Goal: Find specific page/section: Find specific page/section

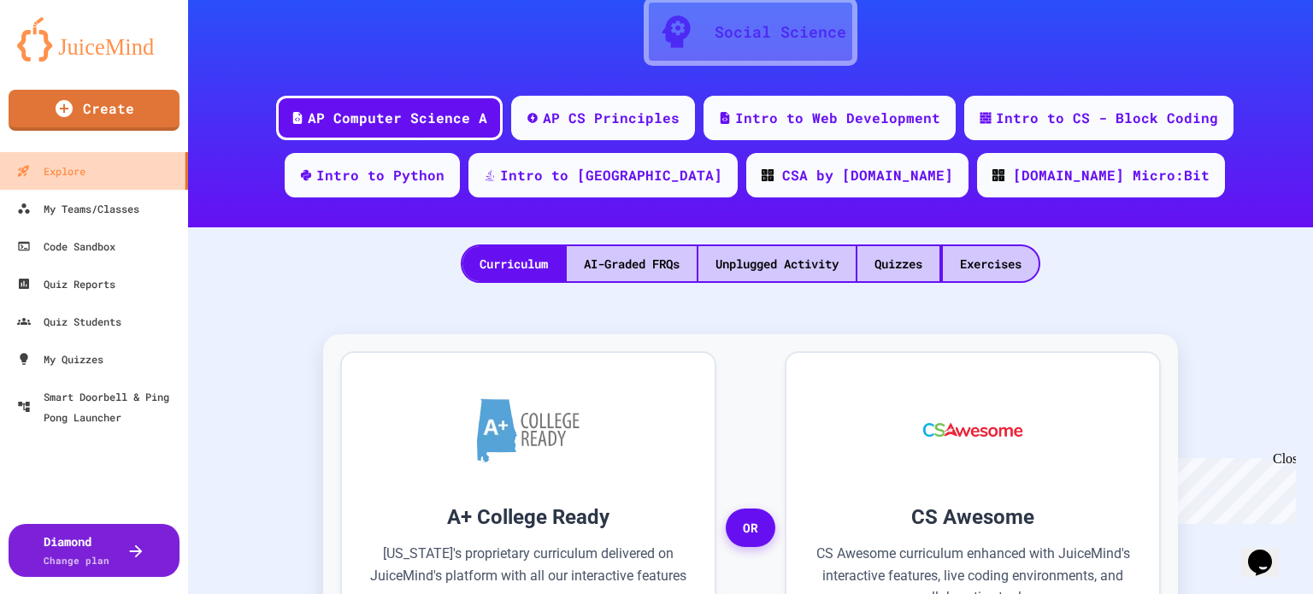
scroll to position [171, 0]
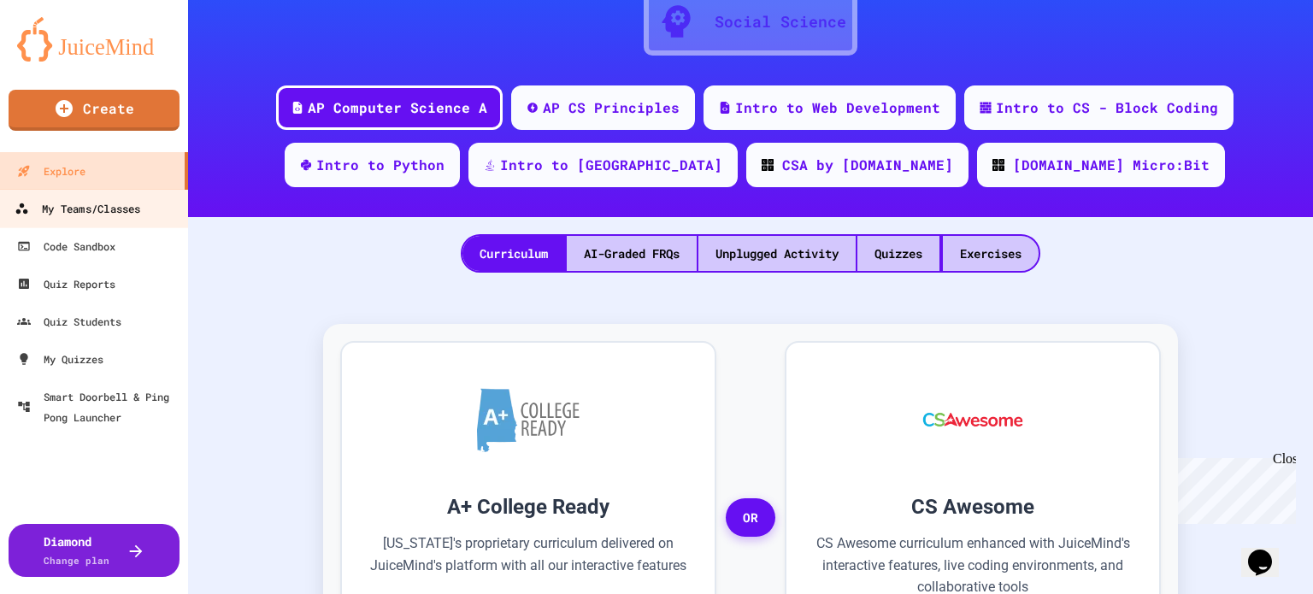
click at [50, 208] on div "My Teams/Classes" at bounding box center [78, 208] width 126 height 21
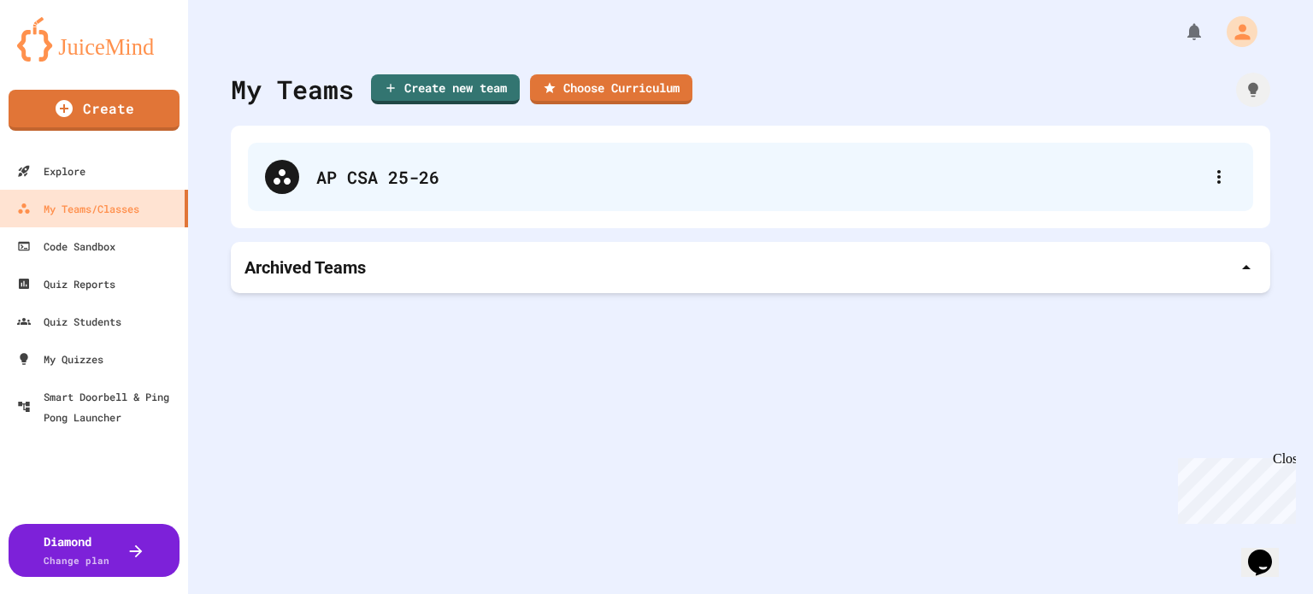
drag, startPoint x: 368, startPoint y: 186, endPoint x: 367, endPoint y: 168, distance: 18.0
click at [366, 179] on div "AP CSA 25-26" at bounding box center [750, 177] width 1005 height 68
click at [359, 185] on div "AP CSA 25-26" at bounding box center [759, 177] width 886 height 26
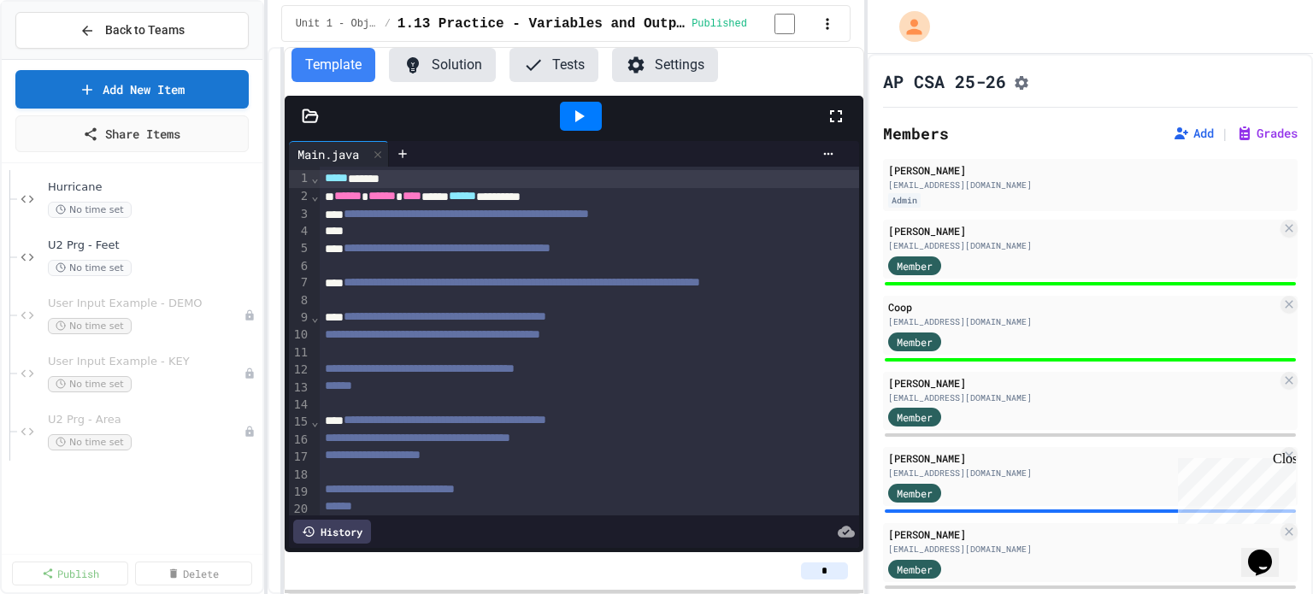
scroll to position [256, 0]
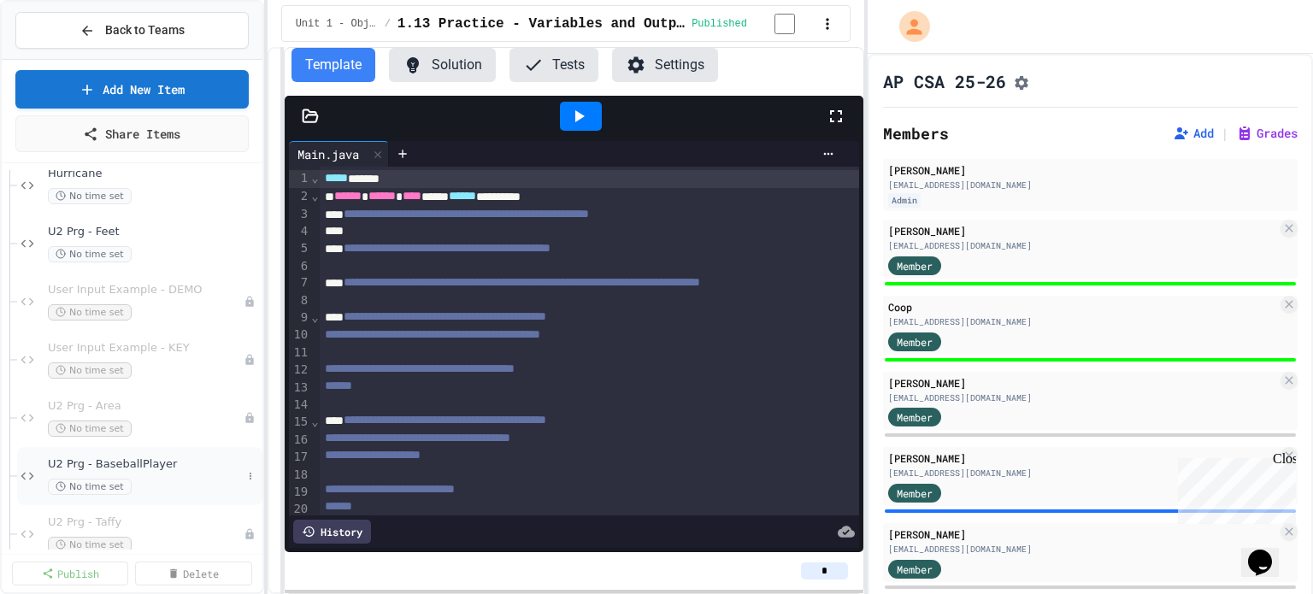
click at [122, 457] on span "U2 Prg - BaseballPlayer" at bounding box center [145, 464] width 194 height 15
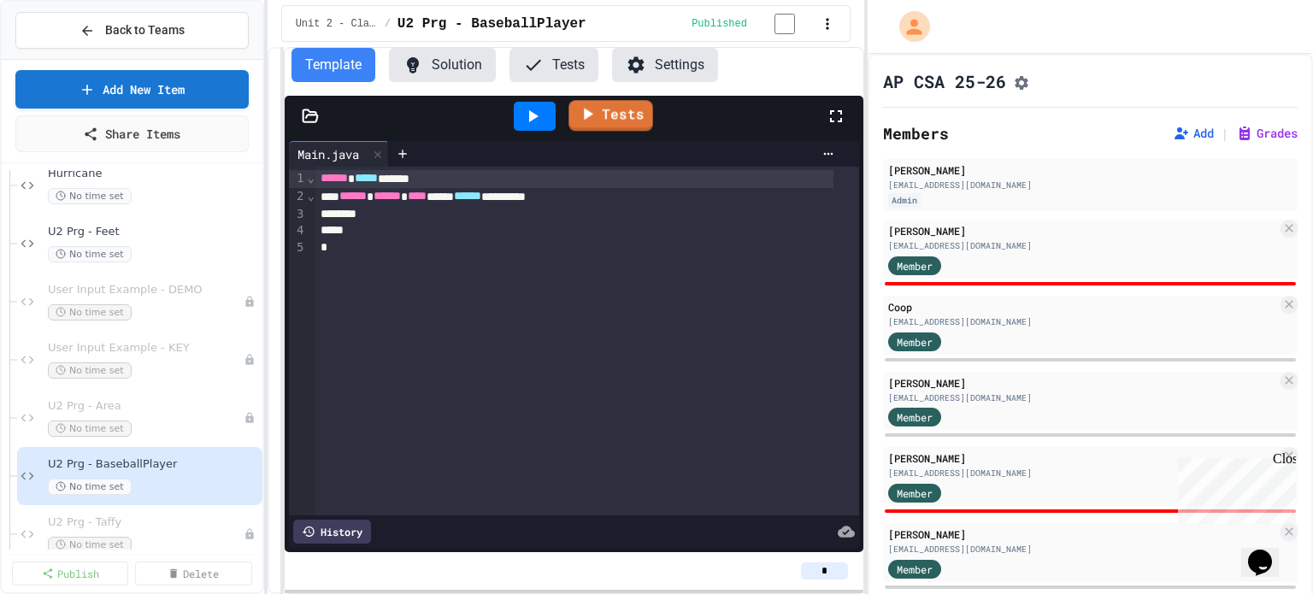
click at [560, 68] on button "Tests" at bounding box center [554, 65] width 89 height 34
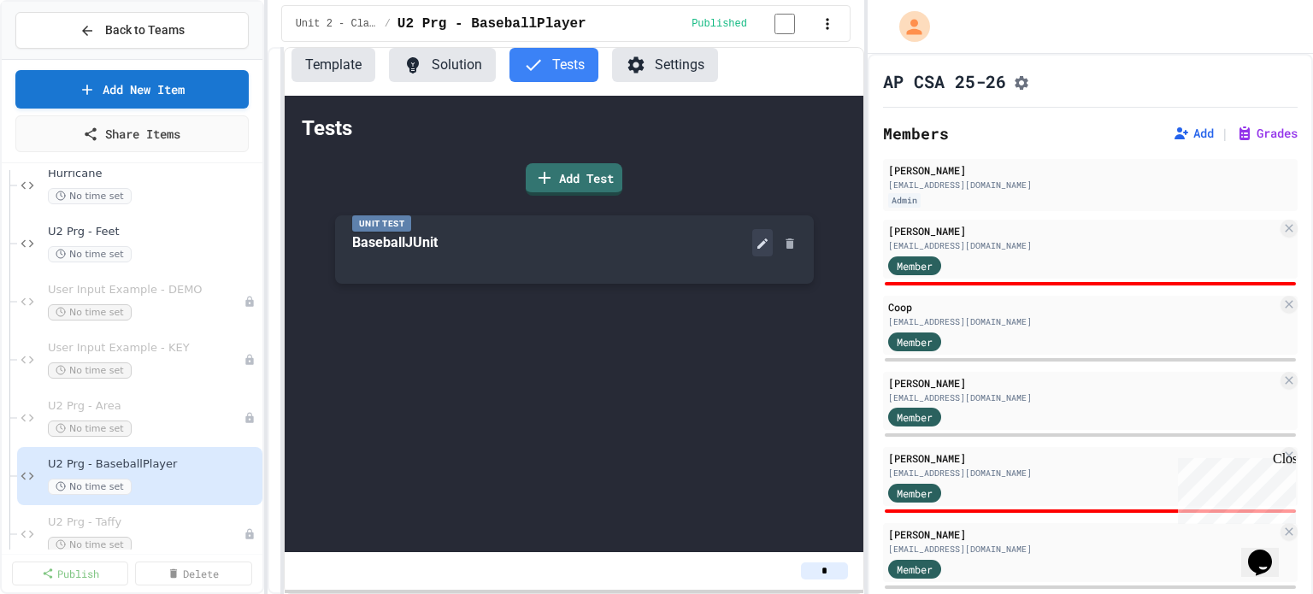
click at [766, 250] on icon at bounding box center [763, 244] width 14 height 14
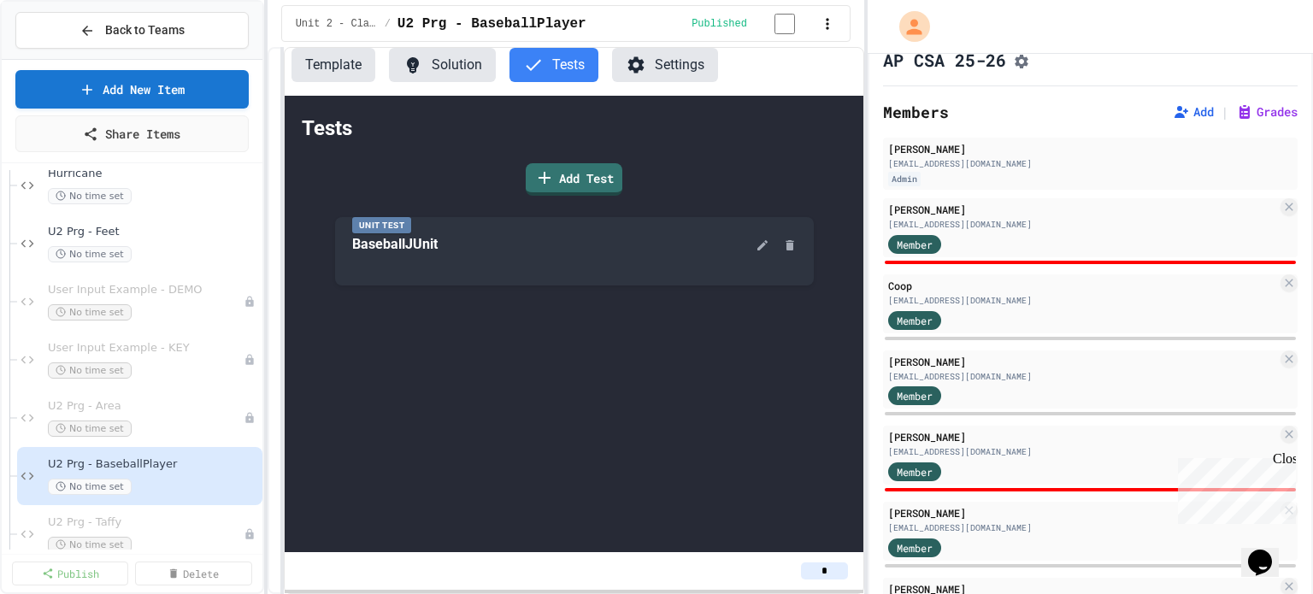
scroll to position [0, 0]
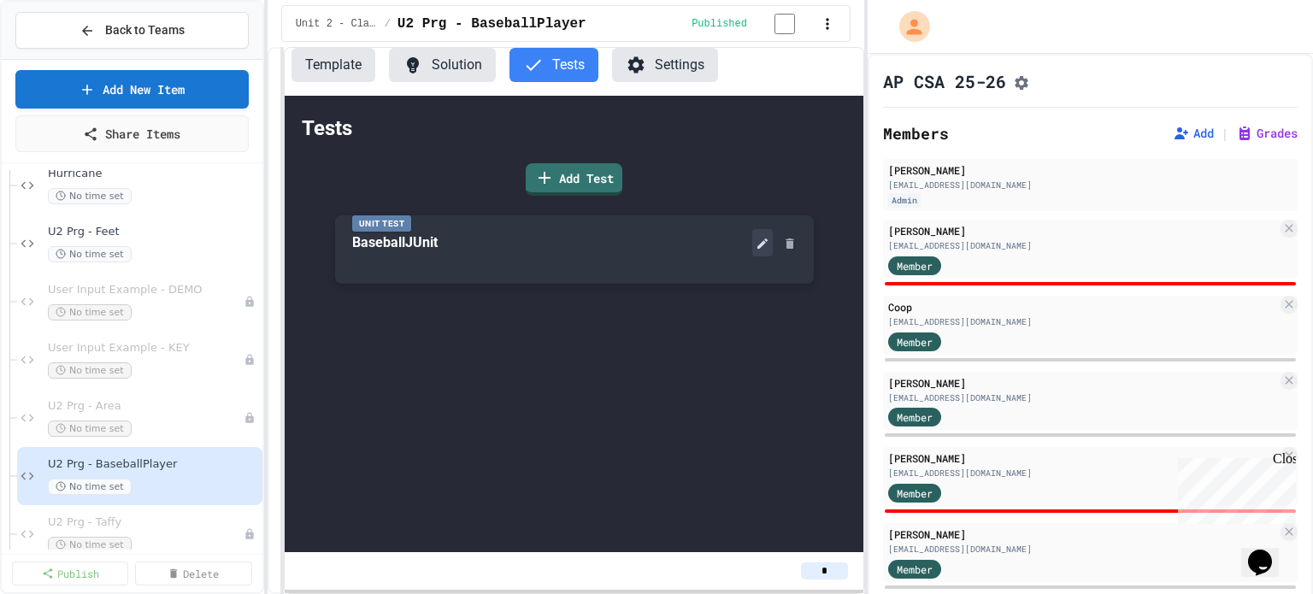
click at [763, 259] on div "Unit Test BaseballJUnit" at bounding box center [574, 249] width 479 height 68
click at [761, 246] on icon at bounding box center [763, 244] width 14 height 14
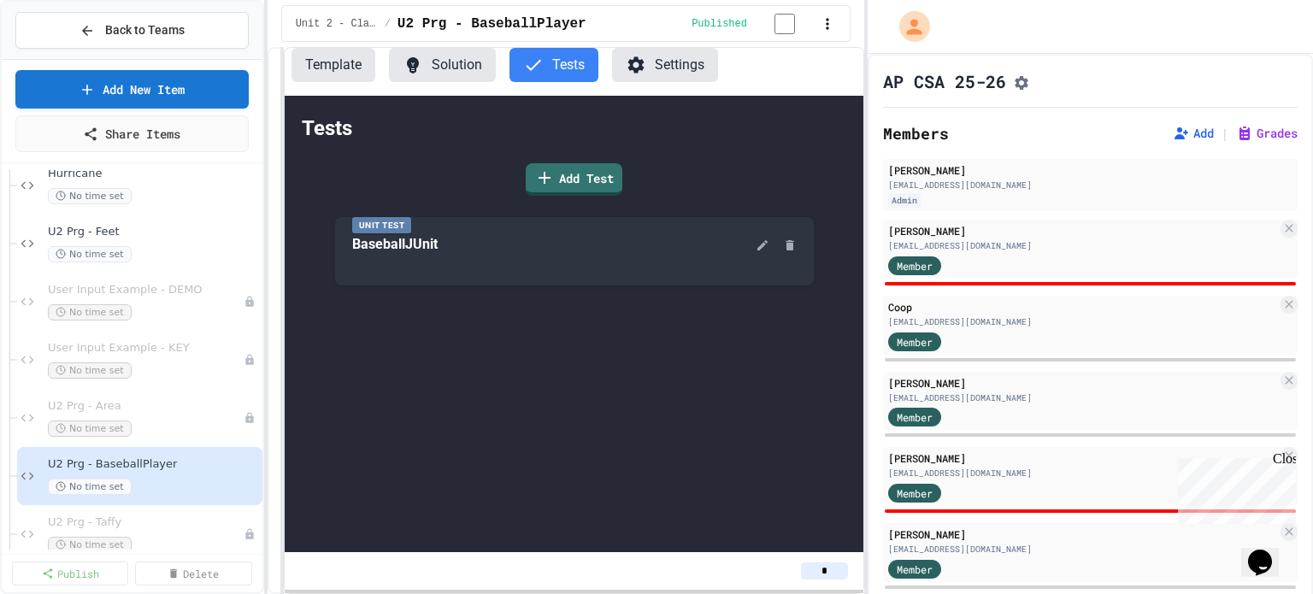
drag, startPoint x: 516, startPoint y: 300, endPoint x: 626, endPoint y: 338, distance: 116.5
drag, startPoint x: 464, startPoint y: 354, endPoint x: 652, endPoint y: 374, distance: 189.2
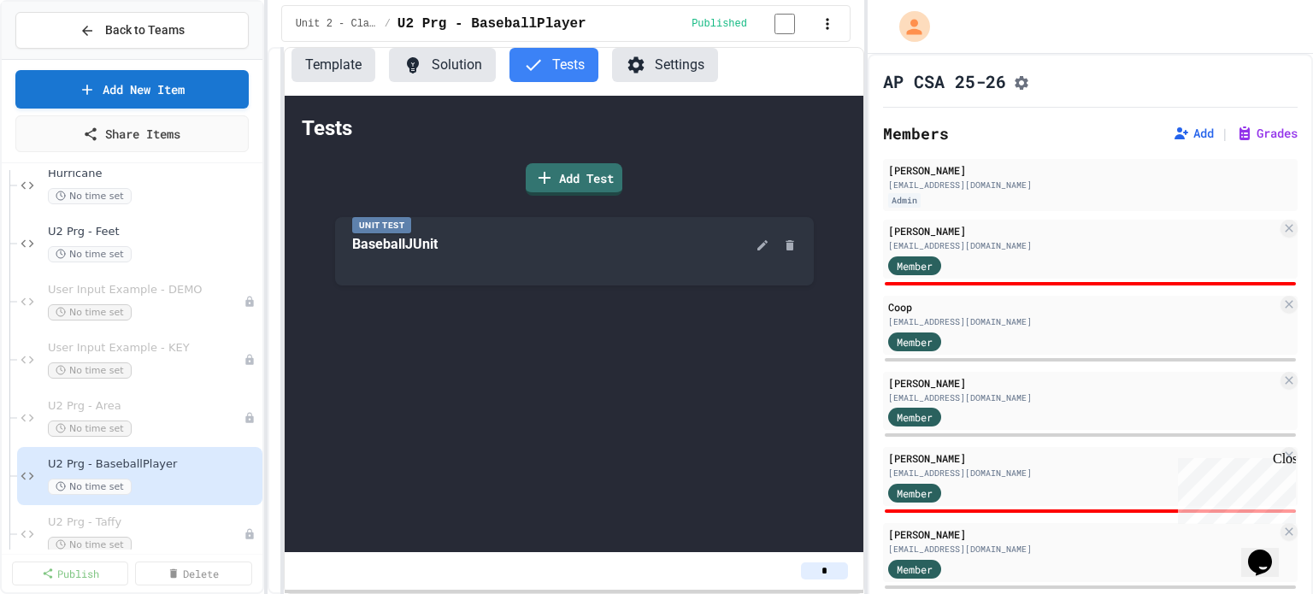
drag, startPoint x: 1053, startPoint y: 172, endPoint x: 1019, endPoint y: 148, distance: 41.7
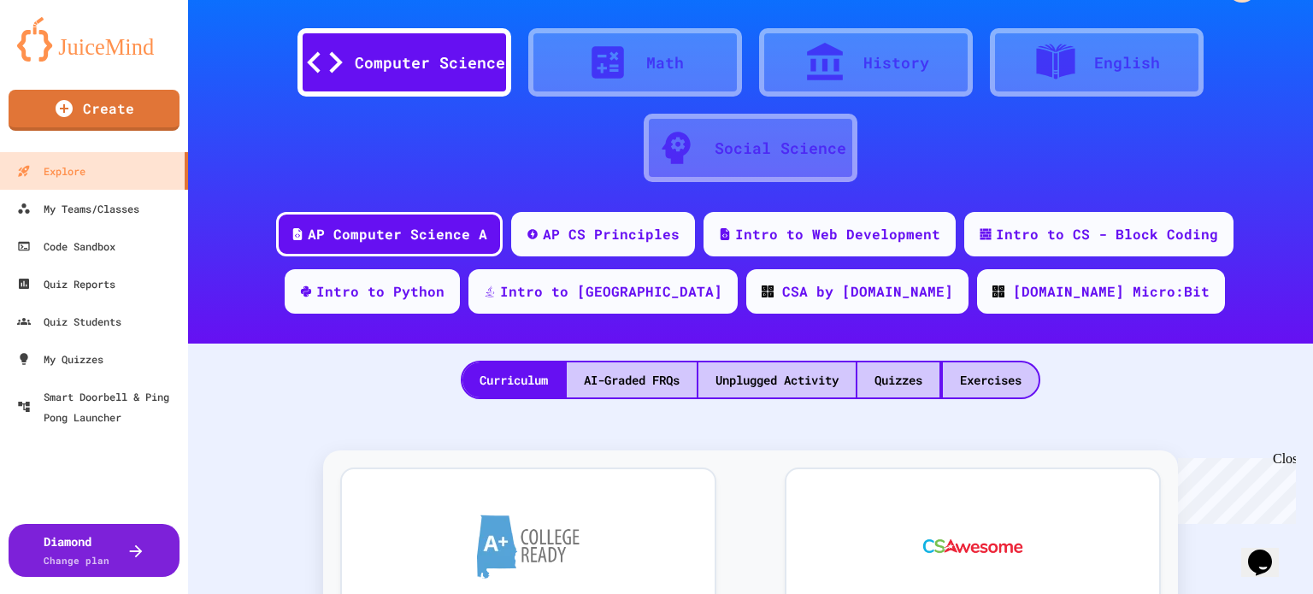
scroll to position [85, 0]
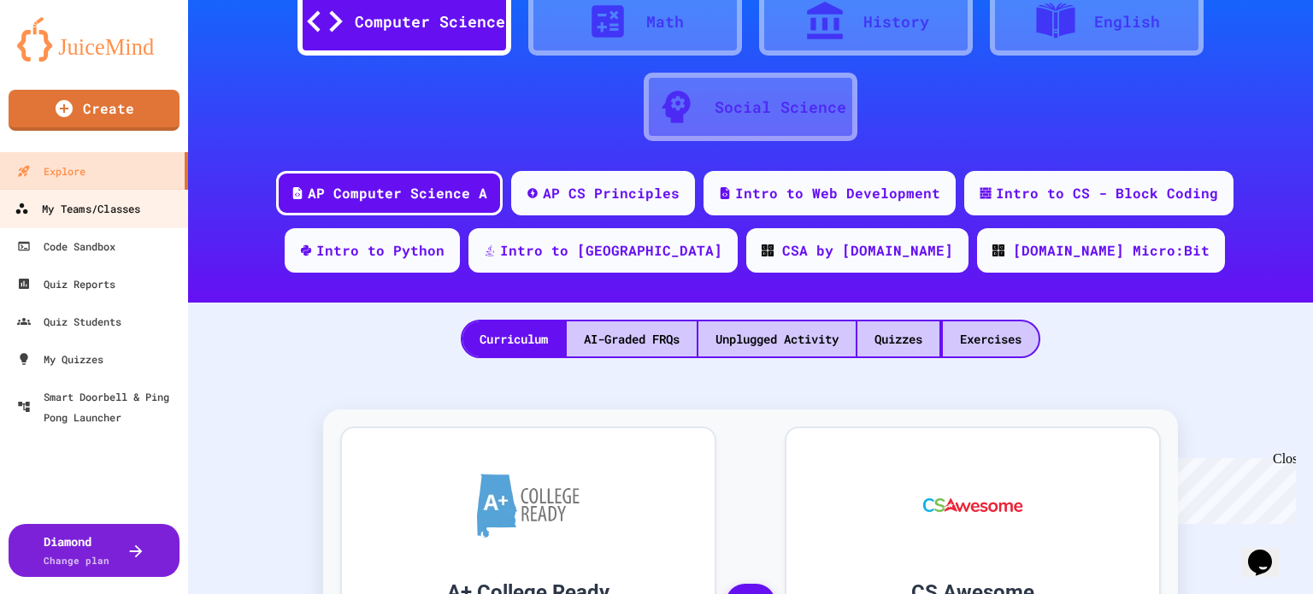
click at [118, 204] on div "My Teams/Classes" at bounding box center [78, 208] width 126 height 21
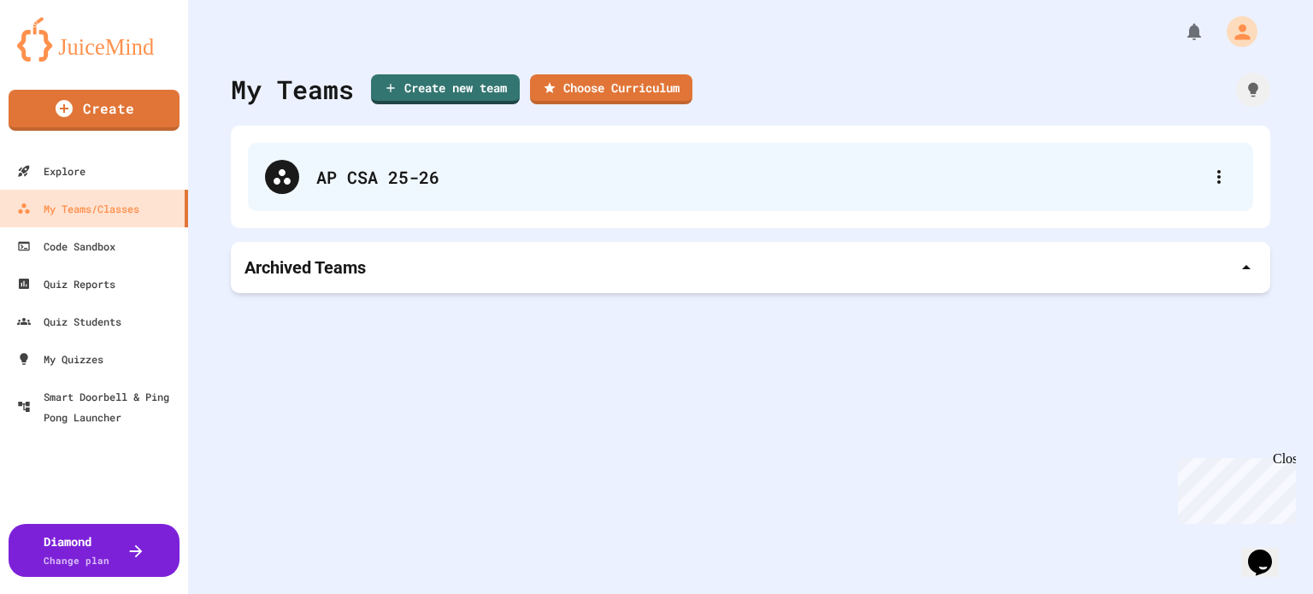
click at [636, 163] on div "AP CSA 25-26" at bounding box center [750, 177] width 1005 height 68
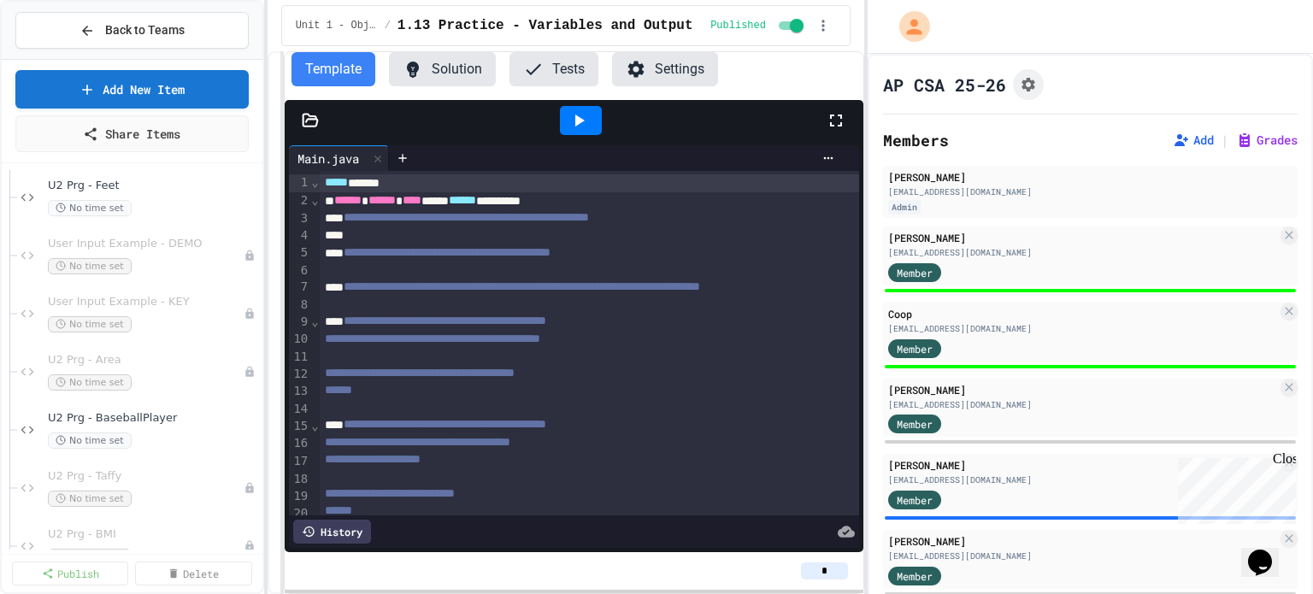
scroll to position [427, 0]
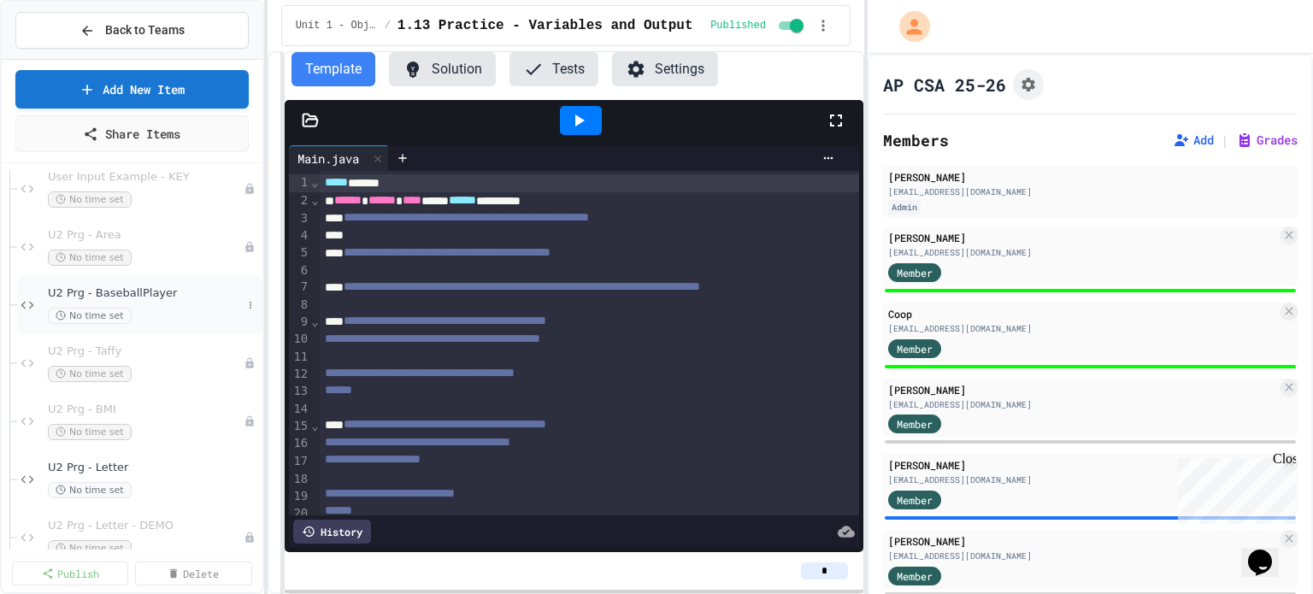
click at [142, 287] on span "U2 Prg - BaseballPlayer" at bounding box center [145, 293] width 194 height 15
